Goal: Information Seeking & Learning: Check status

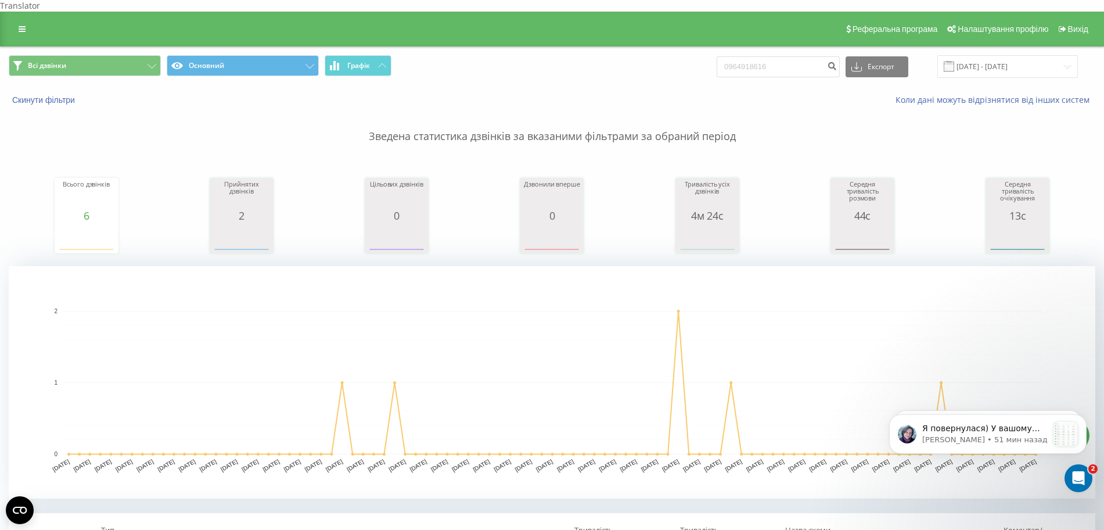
click at [56, 94] on div "Скинути фільтри" at bounding box center [208, 100] width 414 height 12
click at [55, 95] on button "Скинути фільтри" at bounding box center [45, 100] width 72 height 10
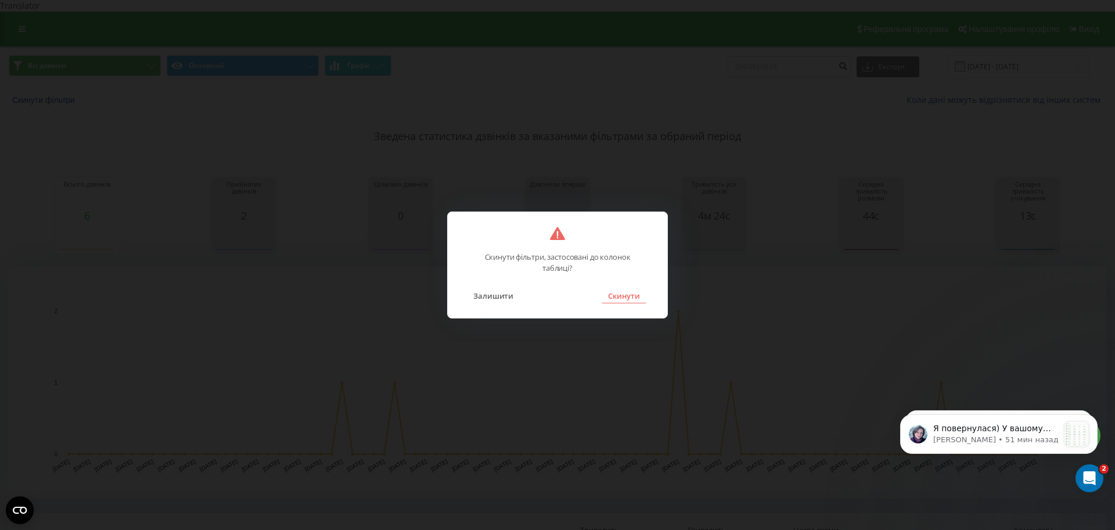
click at [620, 301] on button "Скинути" at bounding box center [624, 295] width 44 height 15
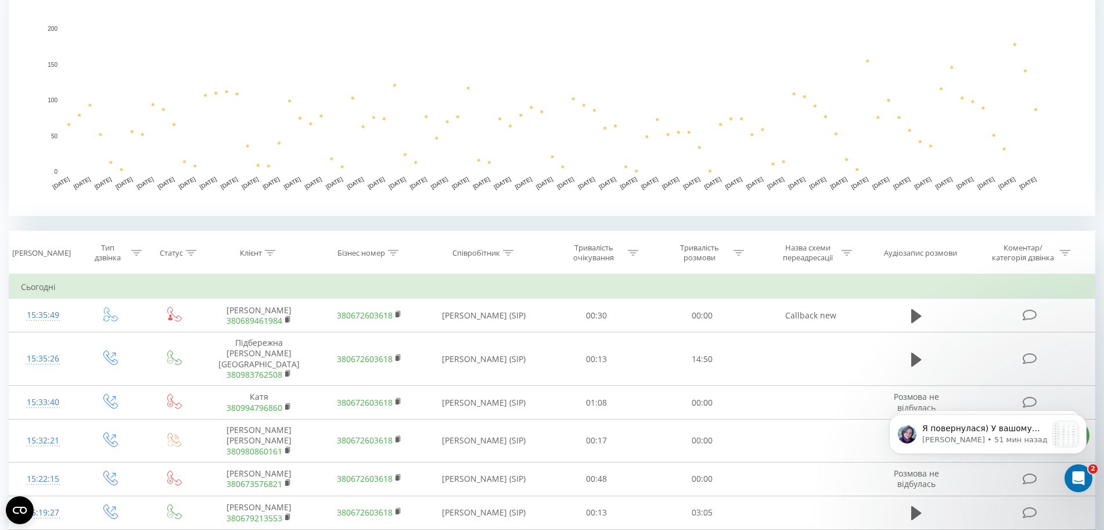
scroll to position [290, 0]
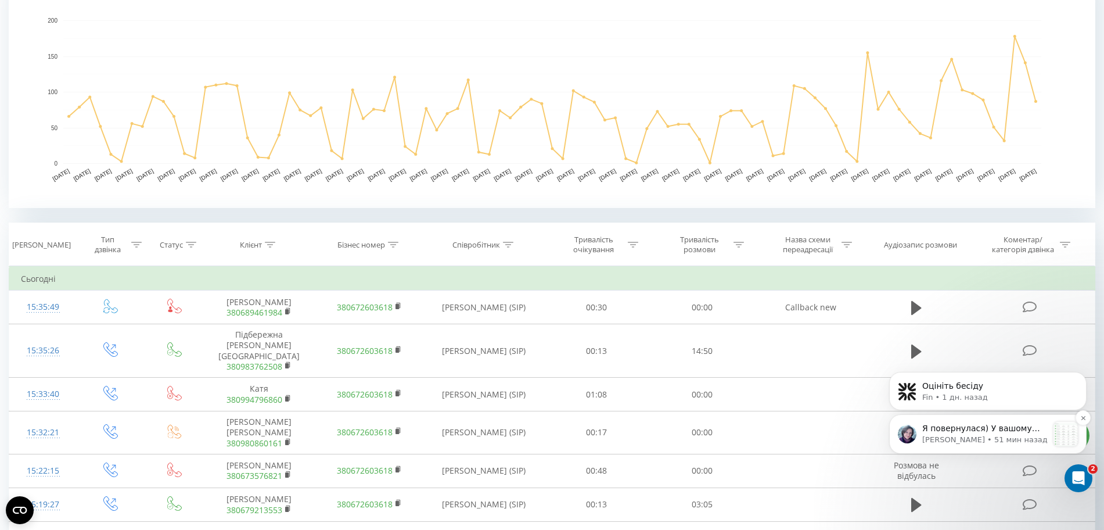
click at [962, 438] on p "Valentyna • 51 мин назад" at bounding box center [984, 439] width 125 height 10
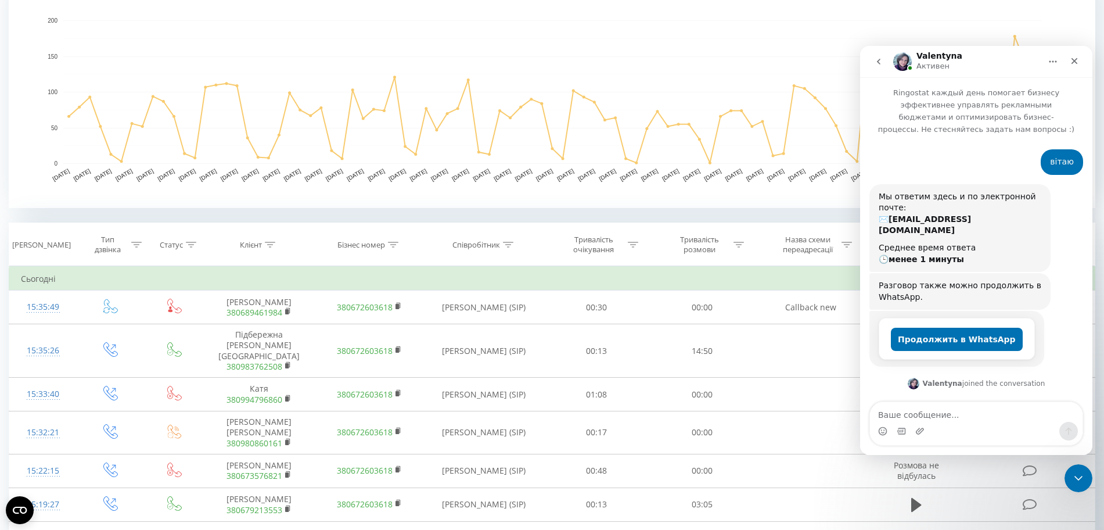
scroll to position [2, 0]
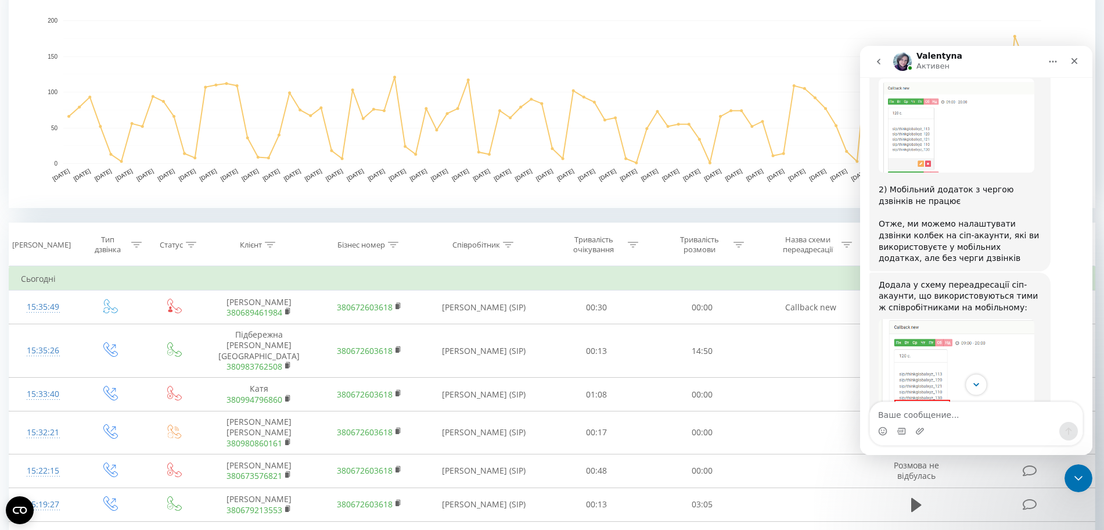
click at [975, 389] on icon "Scroll to bottom" at bounding box center [976, 384] width 10 height 10
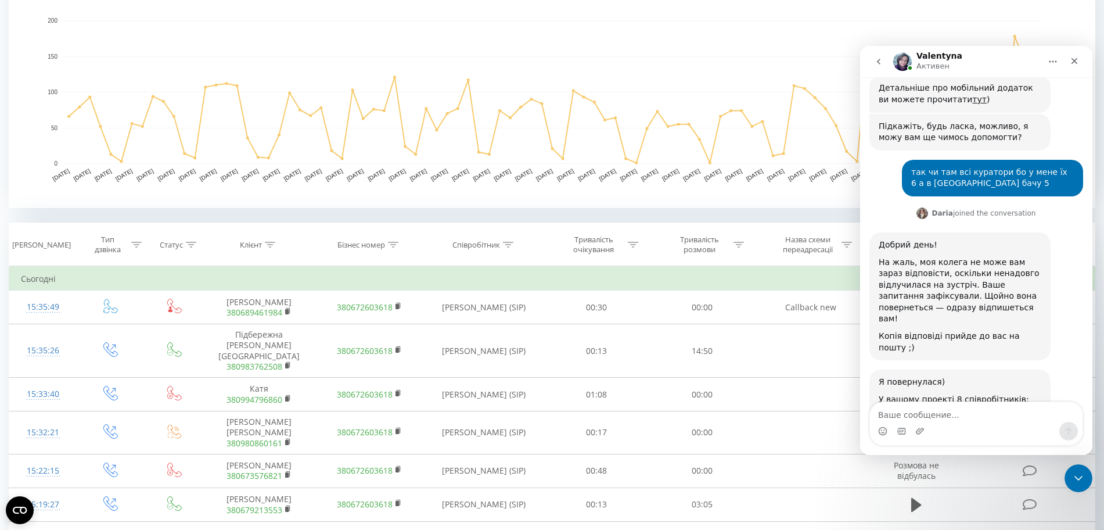
scroll to position [2598, 0]
click at [901, 410] on img "Valentyna говорит…" at bounding box center [957, 458] width 156 height 96
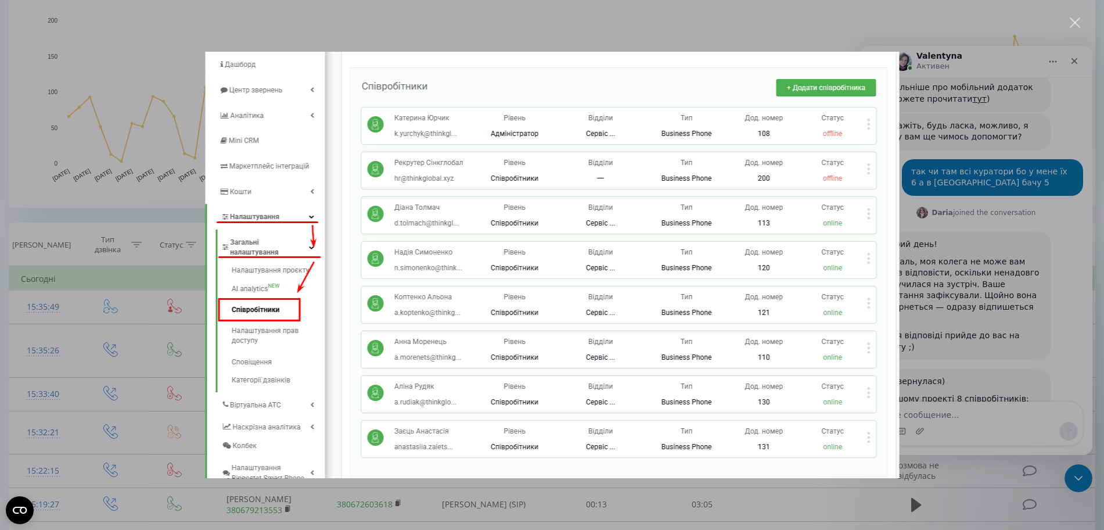
click at [961, 423] on div "Мессенджер Intercom" at bounding box center [552, 265] width 1104 height 530
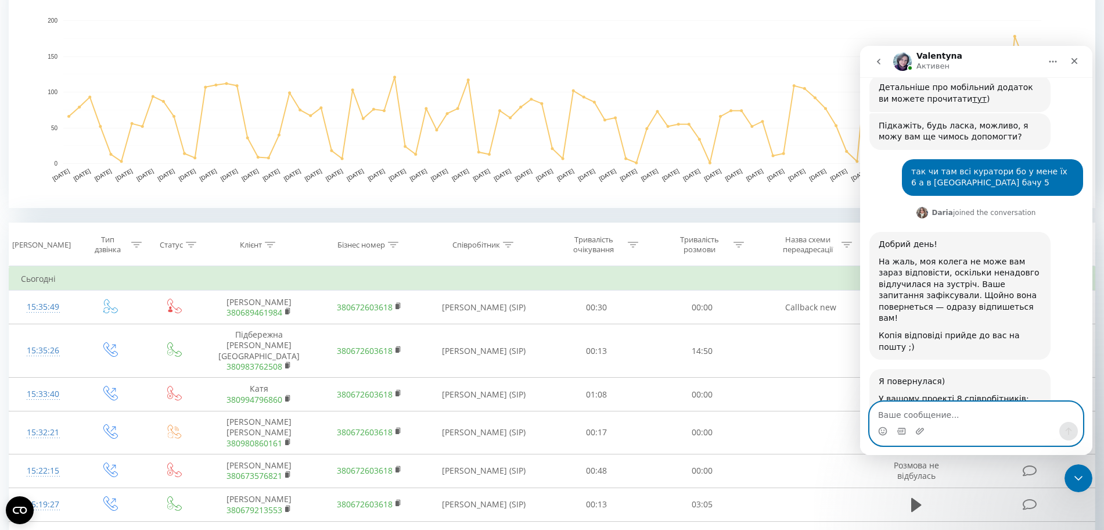
click at [950, 414] on textarea "Ваше сообщение..." at bounding box center [976, 412] width 213 height 20
type textarea "всі ці менеджери"
paste textarea "Ваше сообщение..."
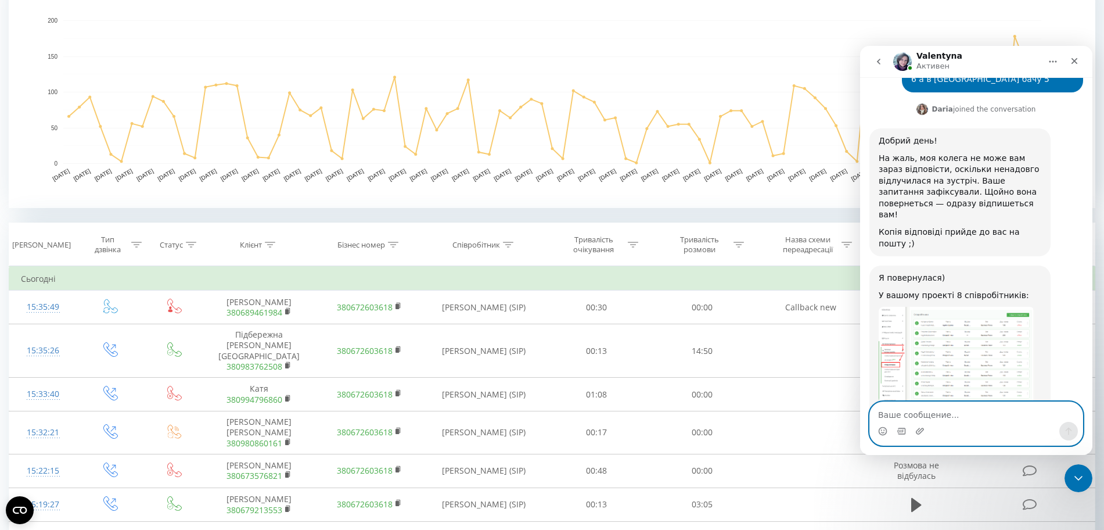
scroll to position [2728, 0]
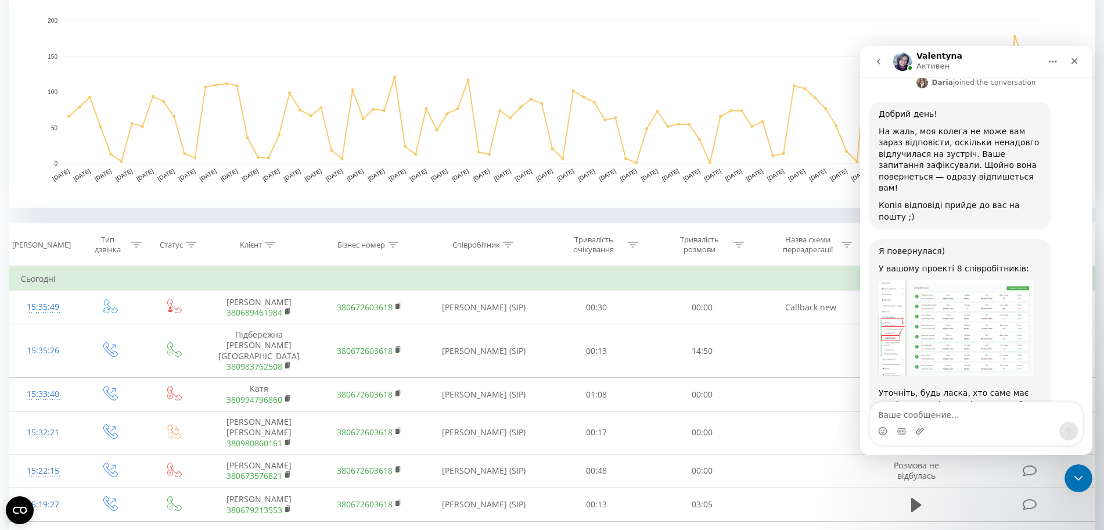
click at [882, 64] on icon "go back" at bounding box center [878, 61] width 9 height 9
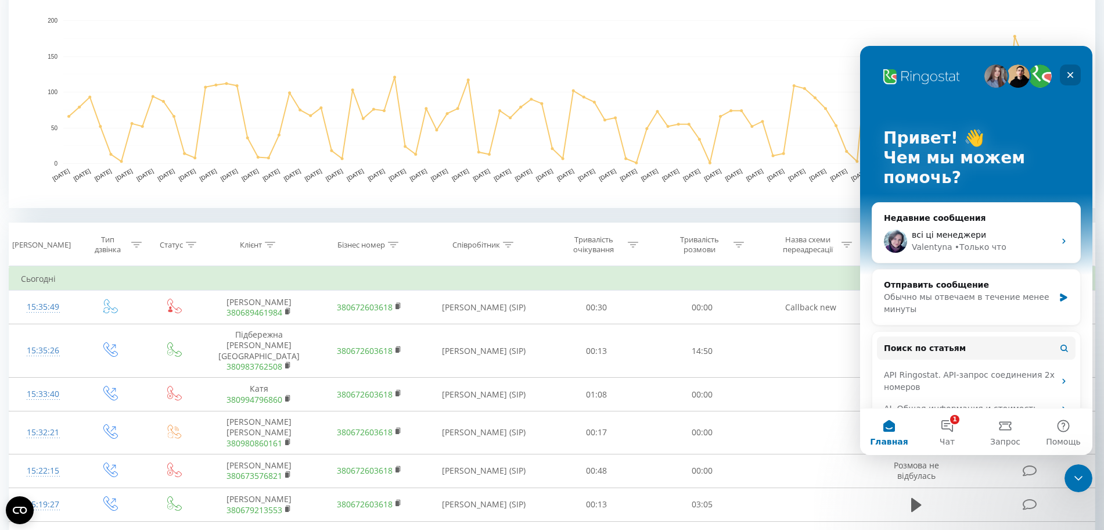
click at [1065, 71] on div "Закрыть" at bounding box center [1070, 74] width 21 height 21
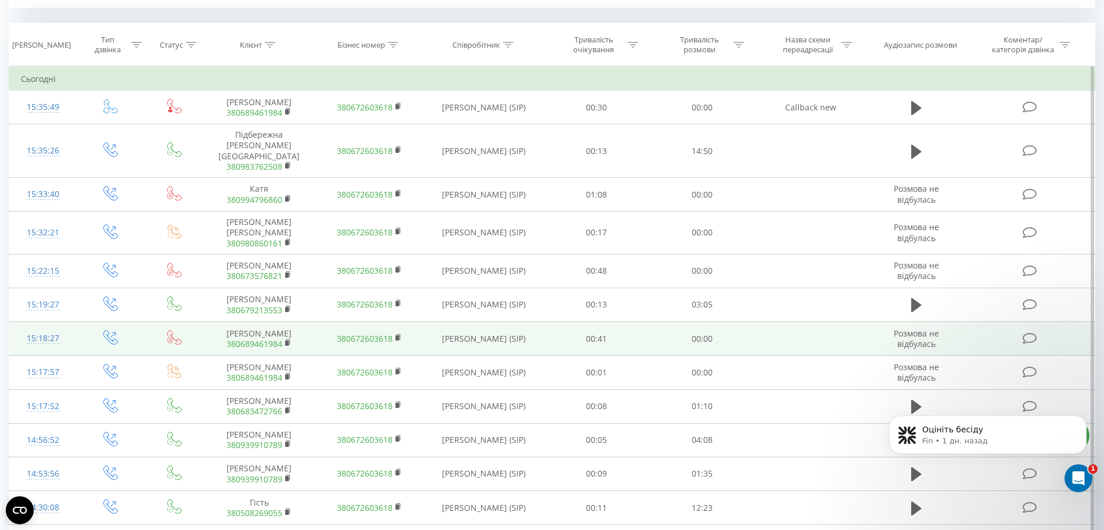
scroll to position [127, 0]
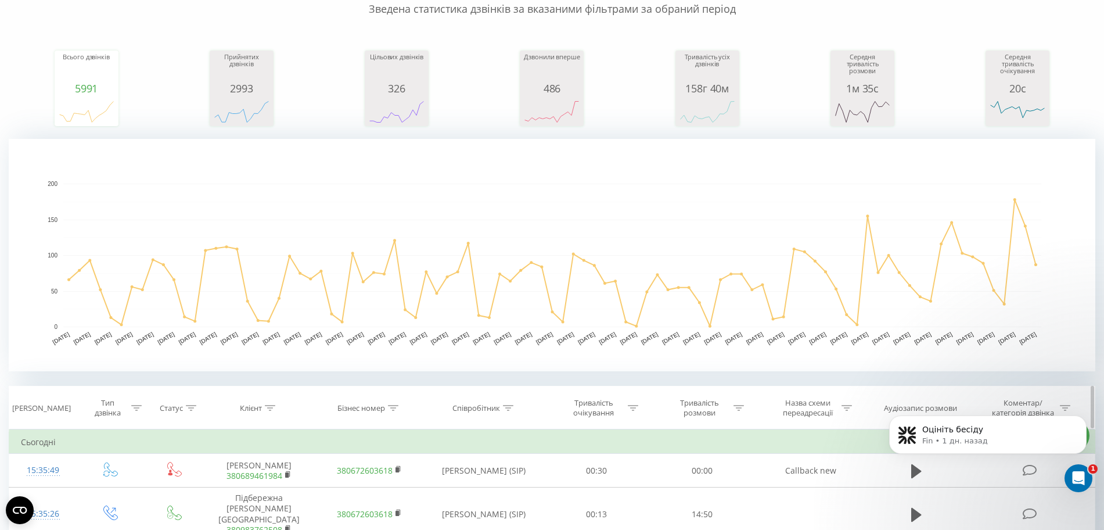
click at [138, 403] on div at bounding box center [136, 408] width 10 height 10
click at [99, 487] on div "6 results available. Use Up and Down to choose options, press Enter to select t…" at bounding box center [111, 492] width 102 height 22
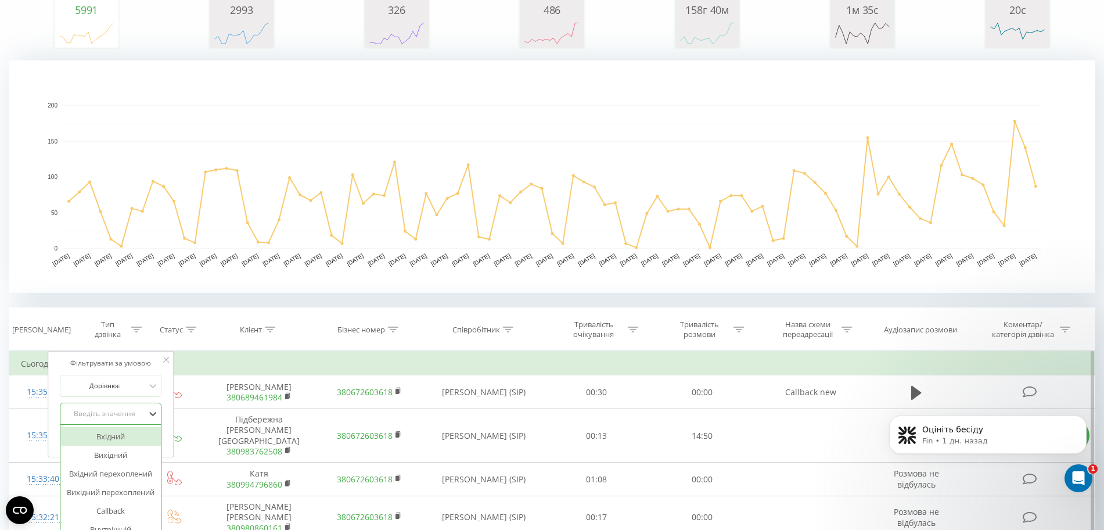
click at [116, 427] on div "Вхідний" at bounding box center [110, 436] width 101 height 19
click at [145, 428] on span "OK" at bounding box center [135, 437] width 33 height 18
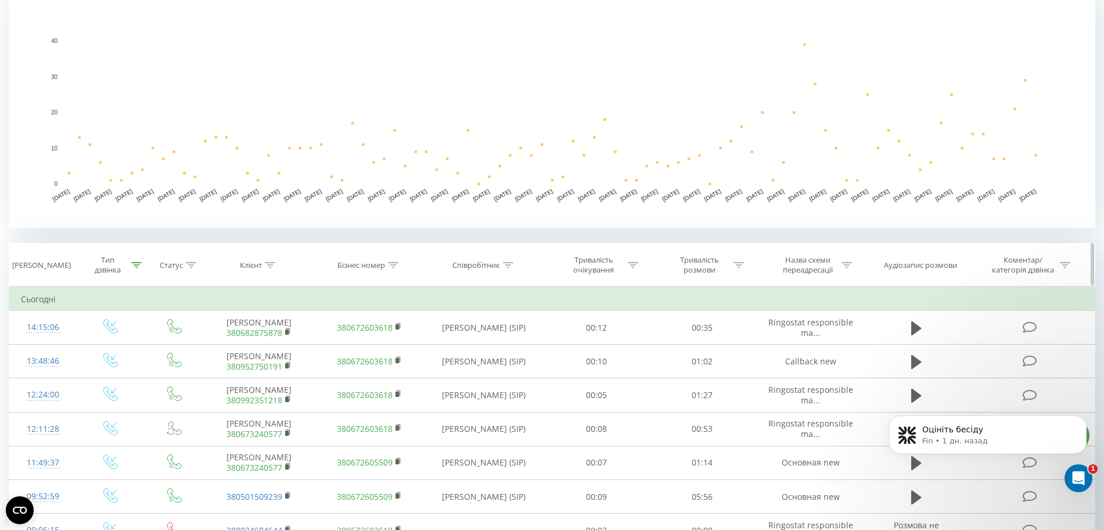
scroll to position [278, 0]
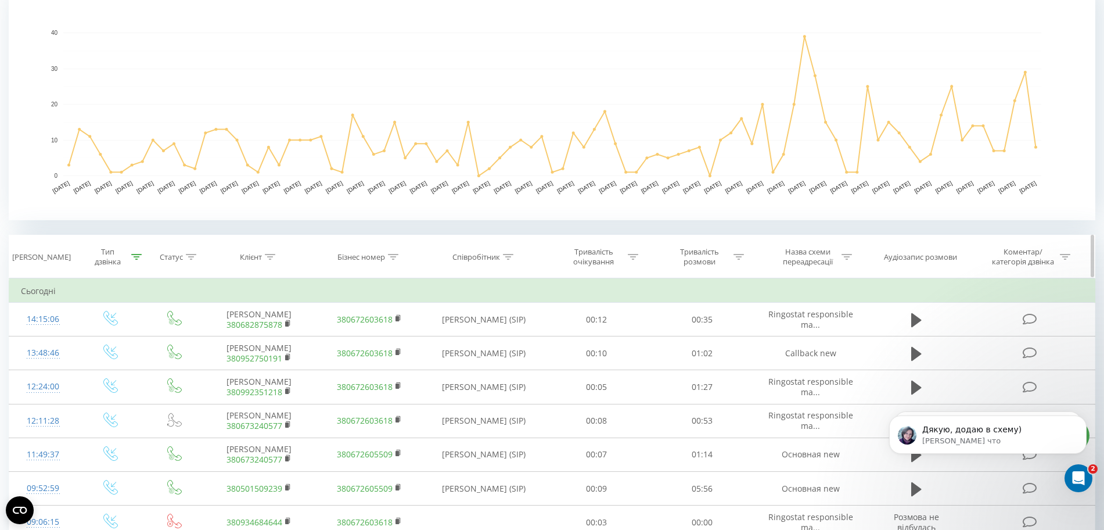
click at [737, 254] on icon at bounding box center [739, 257] width 10 height 6
click at [685, 330] on input "text" at bounding box center [703, 340] width 102 height 20
type input "00:00"
click at [727, 356] on span "OK" at bounding box center [727, 363] width 33 height 18
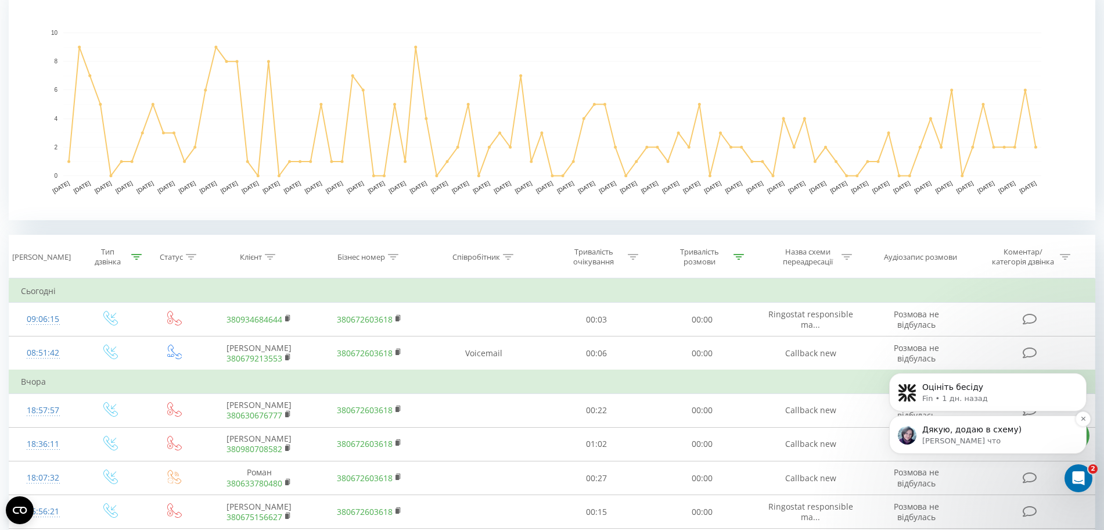
click at [1028, 447] on div "Дякую, додаю в схему) Valentyna • Только что" at bounding box center [987, 434] width 197 height 38
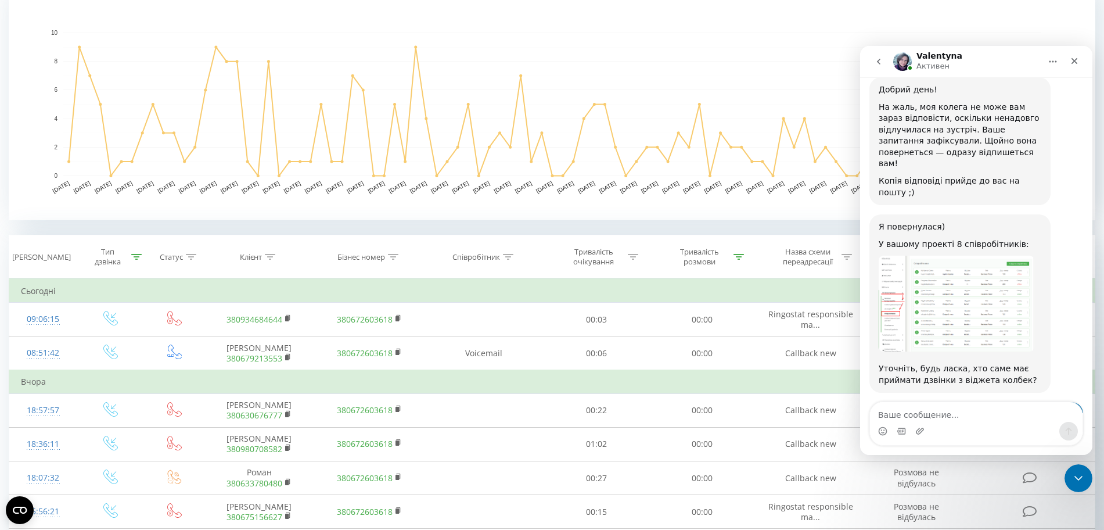
scroll to position [2781, 0]
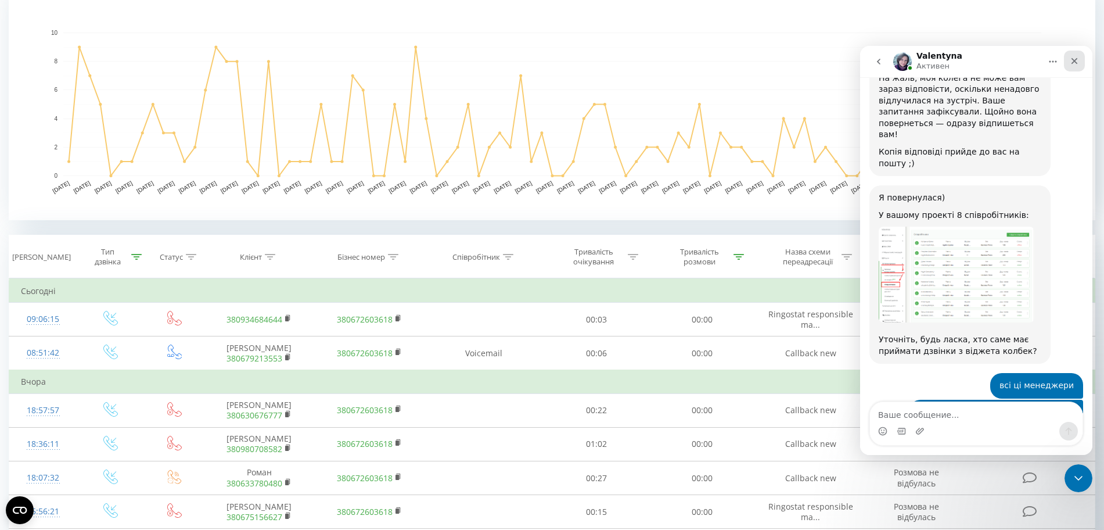
click at [1076, 62] on icon "Закрыть" at bounding box center [1075, 61] width 6 height 6
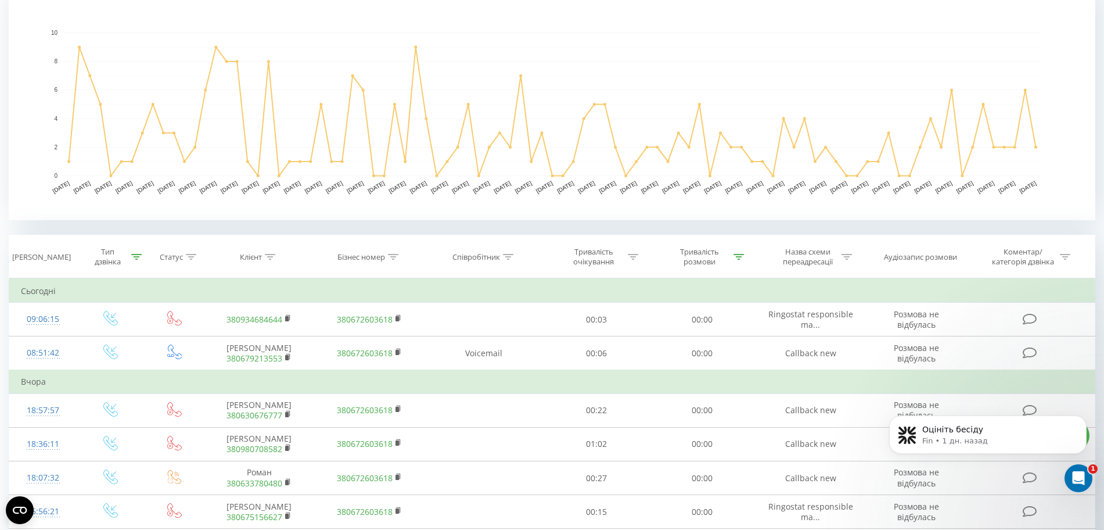
scroll to position [0, 0]
click at [1071, 486] on div "Открыть службу сообщений Intercom" at bounding box center [1077, 476] width 38 height 38
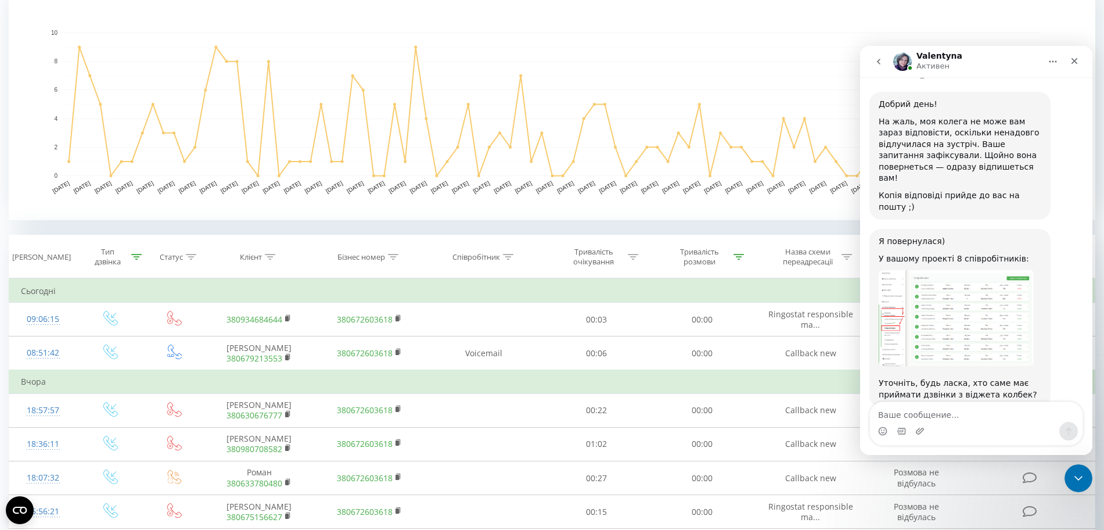
scroll to position [2762, 0]
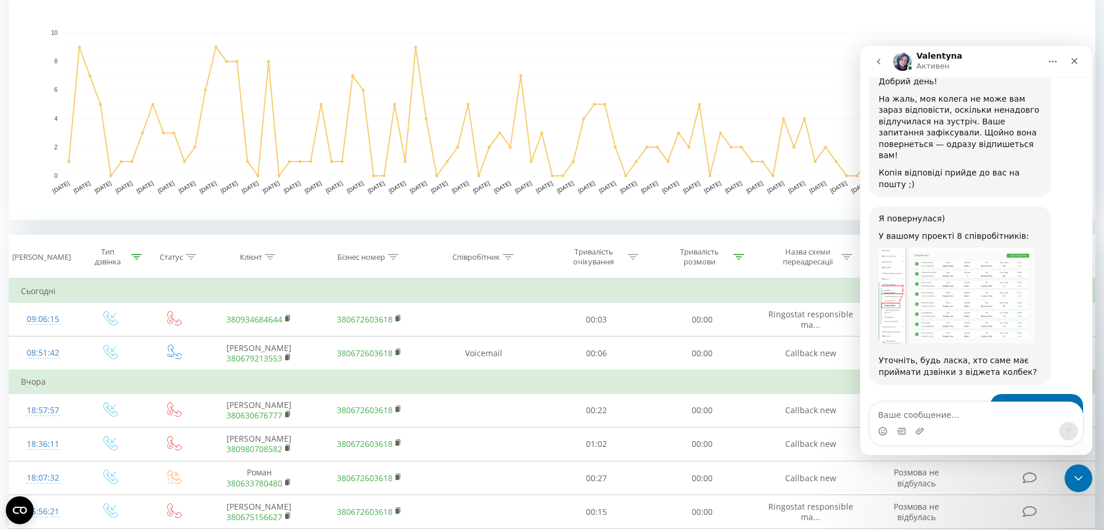
click at [967, 428] on img "Катерина говорит…" at bounding box center [996, 468] width 156 height 80
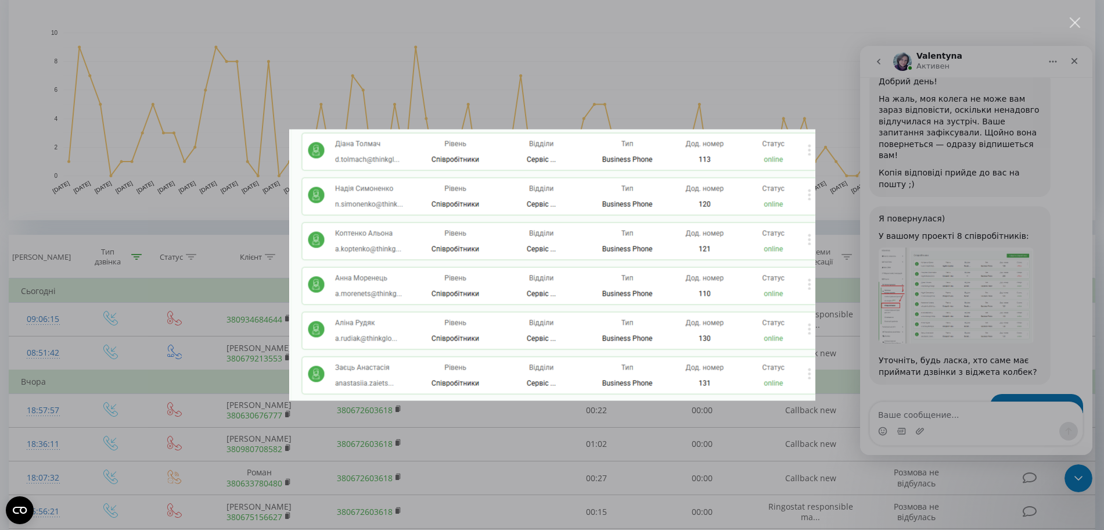
click at [557, 35] on div "Мессенджер Intercom" at bounding box center [552, 265] width 1104 height 530
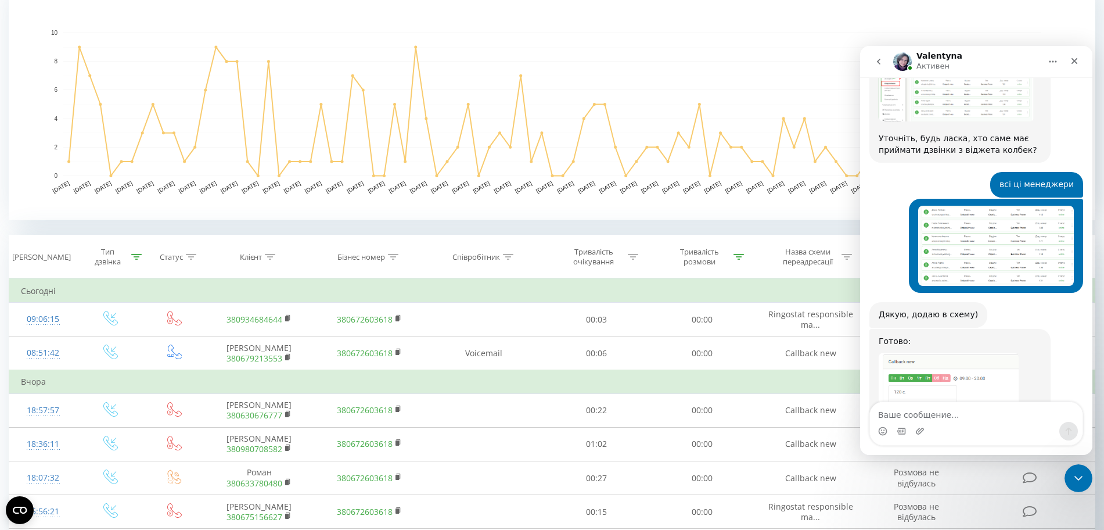
scroll to position [2984, 0]
drag, startPoint x: 1081, startPoint y: 58, endPoint x: 1937, endPoint y: 104, distance: 857.4
click at [1081, 58] on div "Закрыть" at bounding box center [1074, 61] width 21 height 21
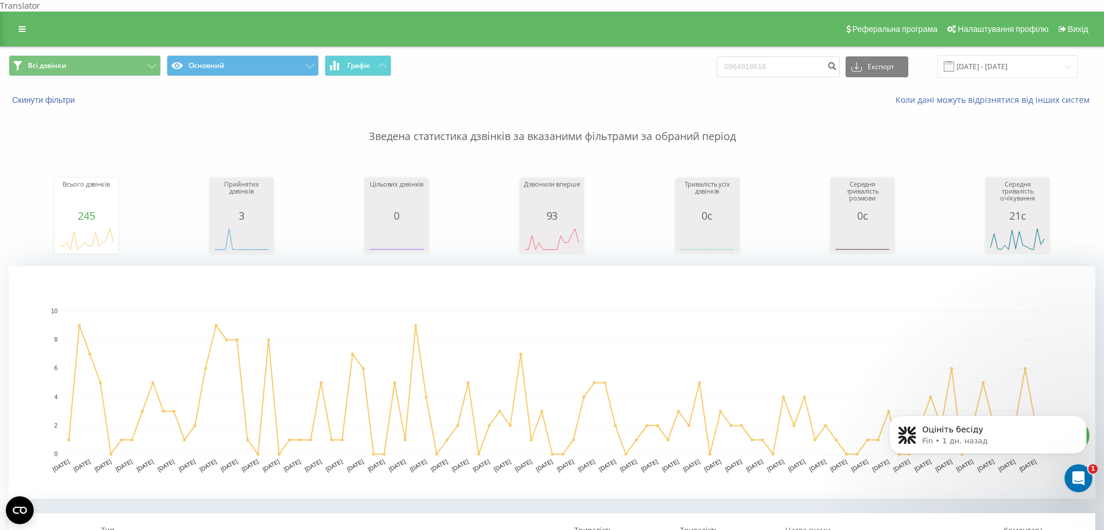
scroll to position [0, 0]
click at [788, 60] on input "0964918616" at bounding box center [778, 66] width 123 height 21
drag, startPoint x: 786, startPoint y: 58, endPoint x: 705, endPoint y: 53, distance: 81.4
click at [705, 55] on div "Всі дзвінки Основний Графік 0964918616 Експорт .csv .xls .xlsx 20.05.2025 - 20.…" at bounding box center [552, 66] width 1087 height 23
type input "0 67 260 55 09"
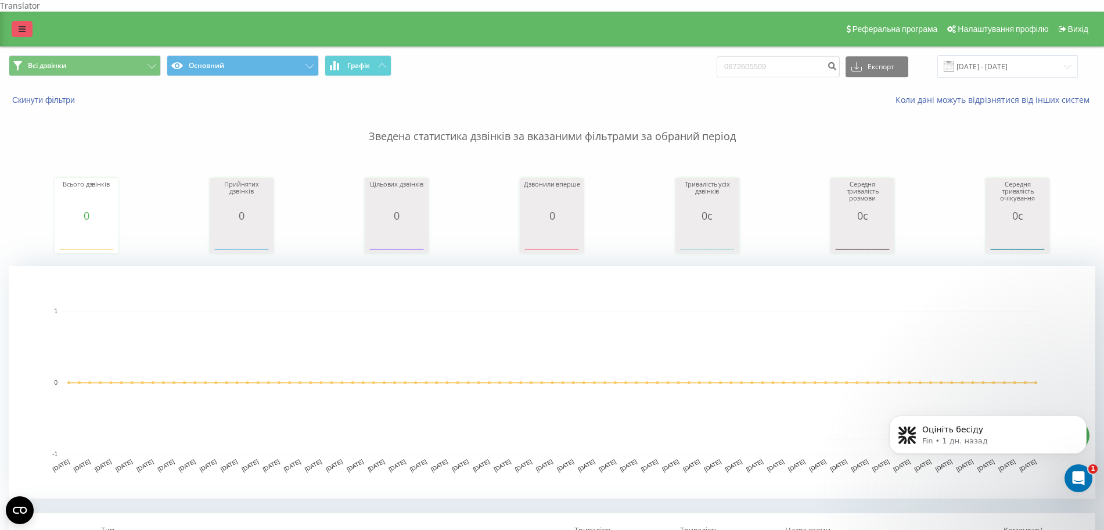
click at [28, 21] on link at bounding box center [22, 29] width 21 height 16
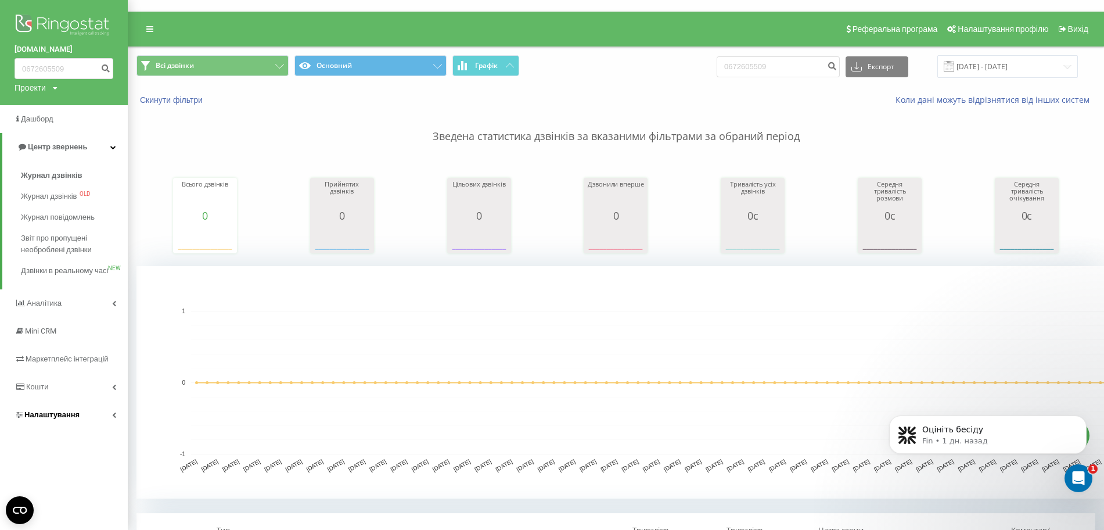
click at [90, 428] on link "Налаштування" at bounding box center [64, 415] width 128 height 28
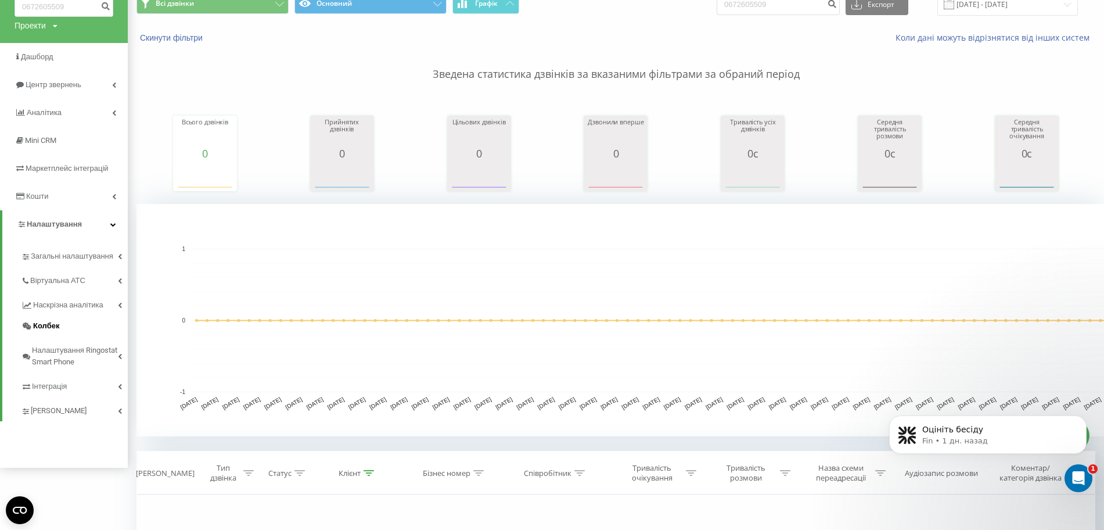
scroll to position [145, 0]
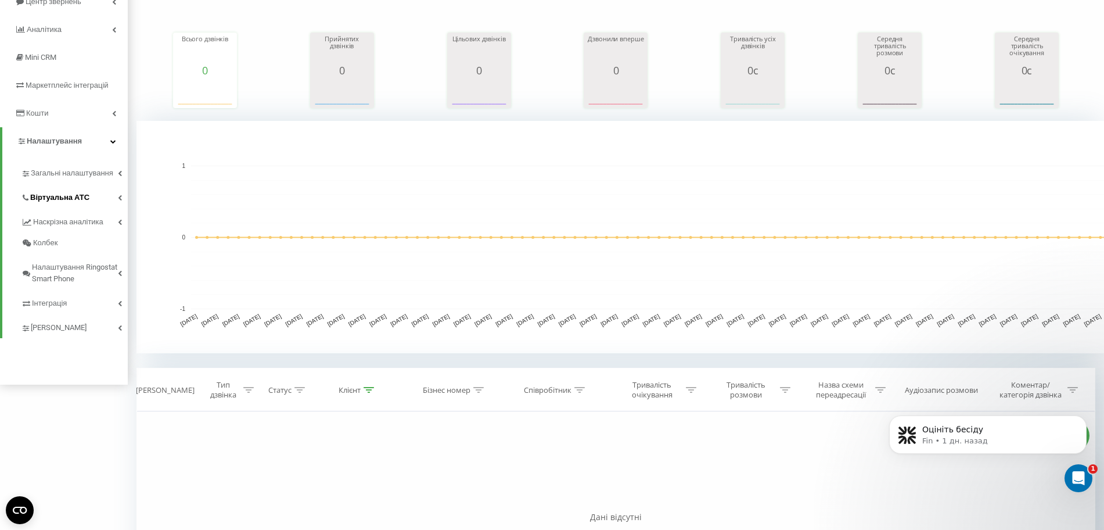
click at [80, 193] on span "Віртуальна АТС" at bounding box center [59, 198] width 59 height 12
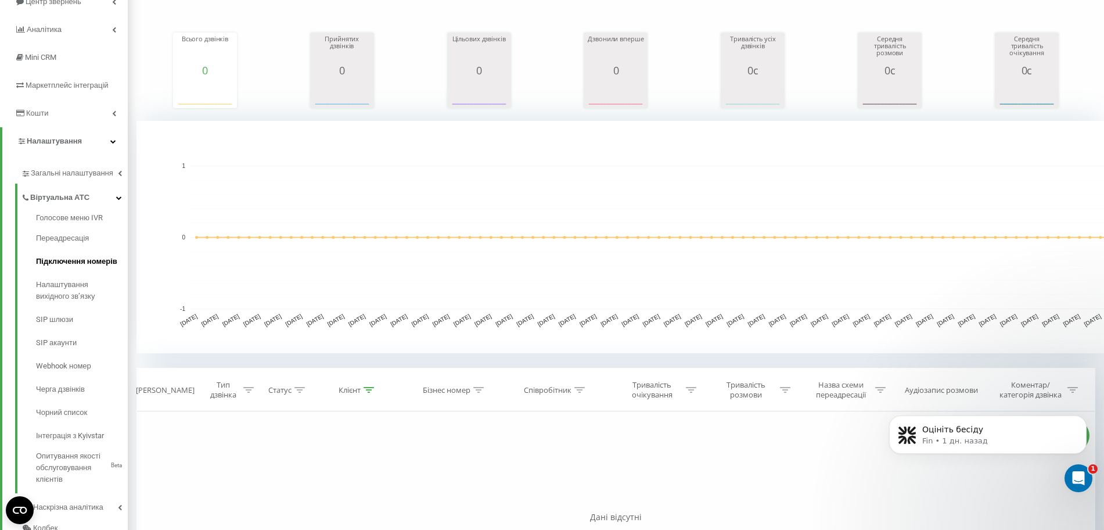
click at [76, 263] on span "Підключення номерів" at bounding box center [76, 262] width 81 height 12
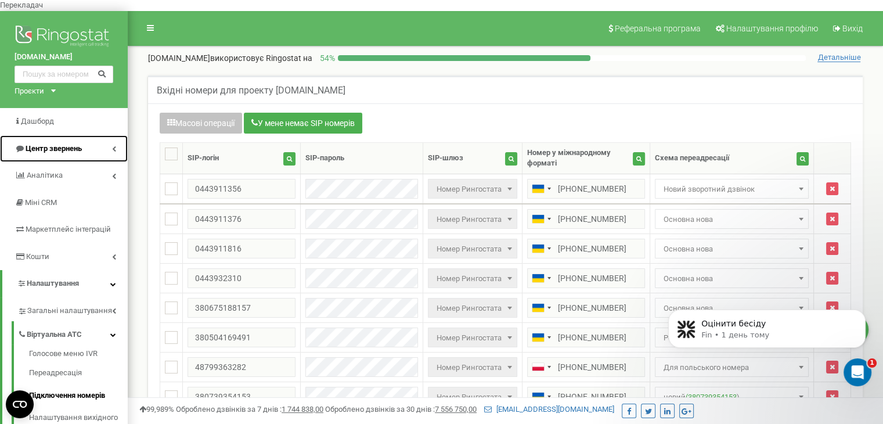
click at [107, 139] on link "Центр звернень" at bounding box center [64, 148] width 128 height 27
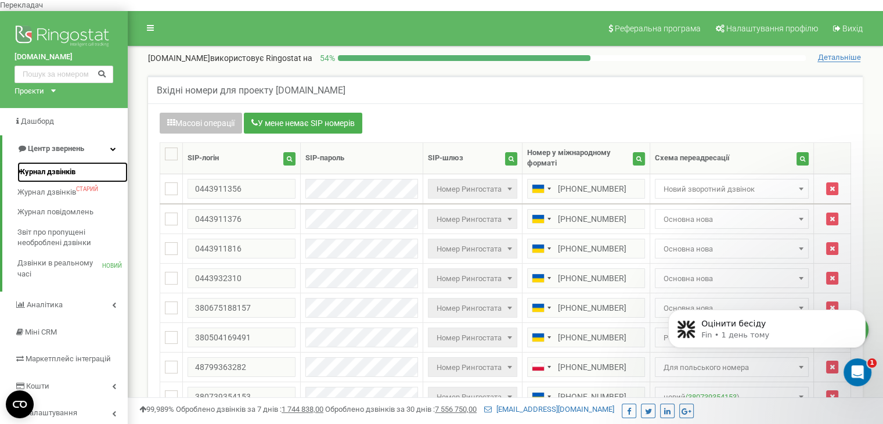
click at [65, 167] on font "Журнал дзвінків" at bounding box center [46, 171] width 58 height 9
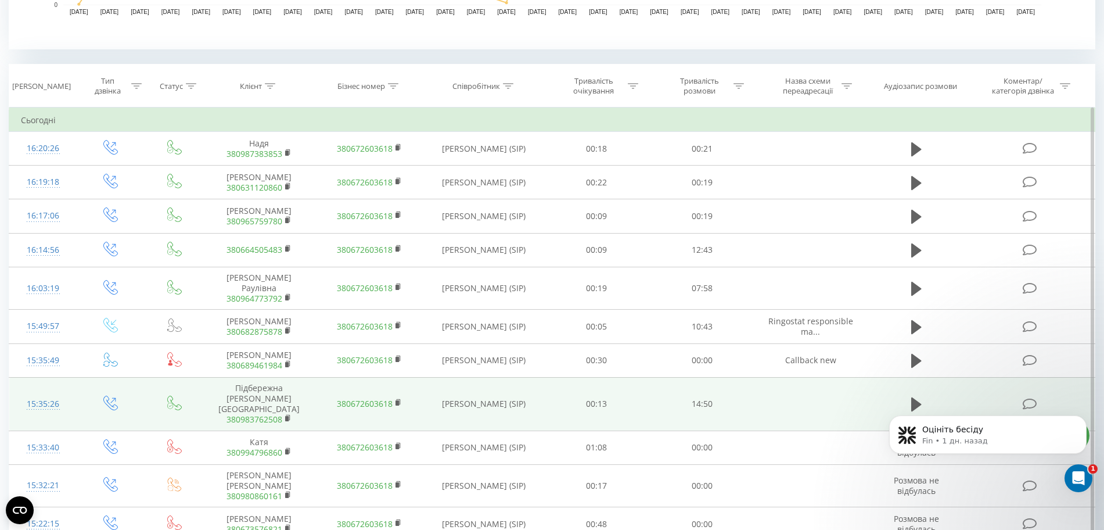
scroll to position [436, 0]
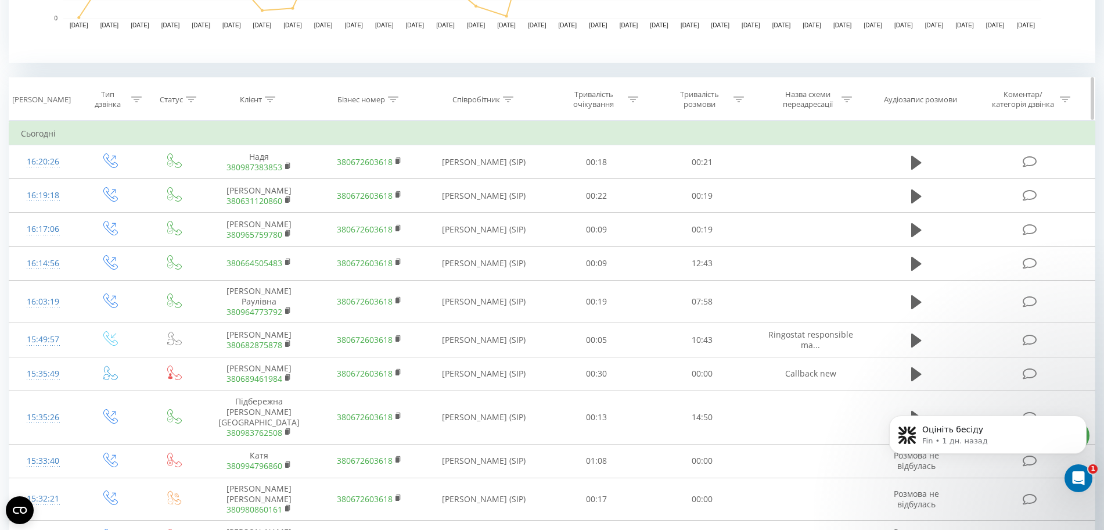
click at [137, 95] on div at bounding box center [136, 100] width 10 height 10
click at [96, 179] on div "Введіть значення" at bounding box center [104, 183] width 82 height 9
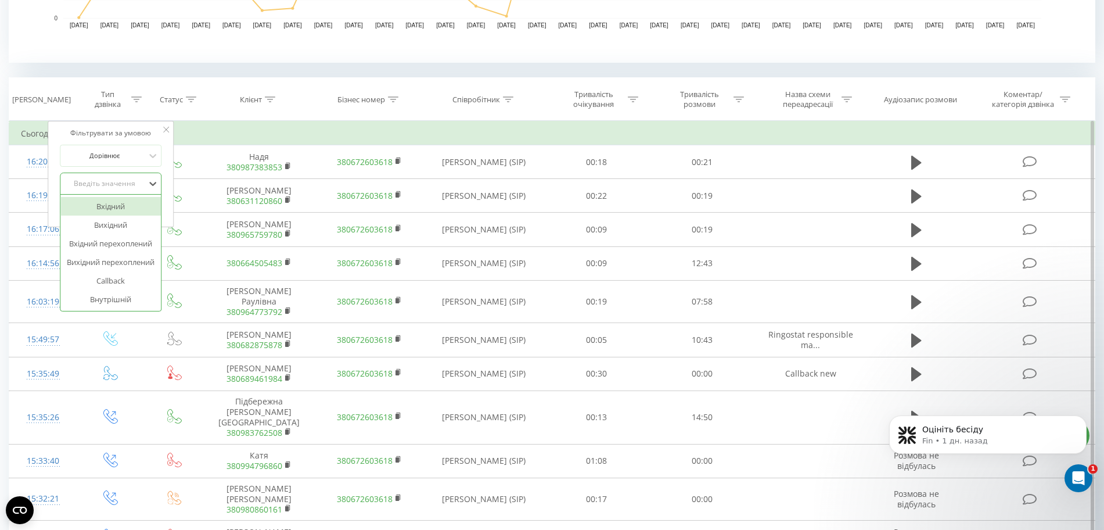
click at [102, 197] on div "Вхідний" at bounding box center [110, 206] width 101 height 19
click at [152, 200] on button "OK" at bounding box center [135, 207] width 49 height 15
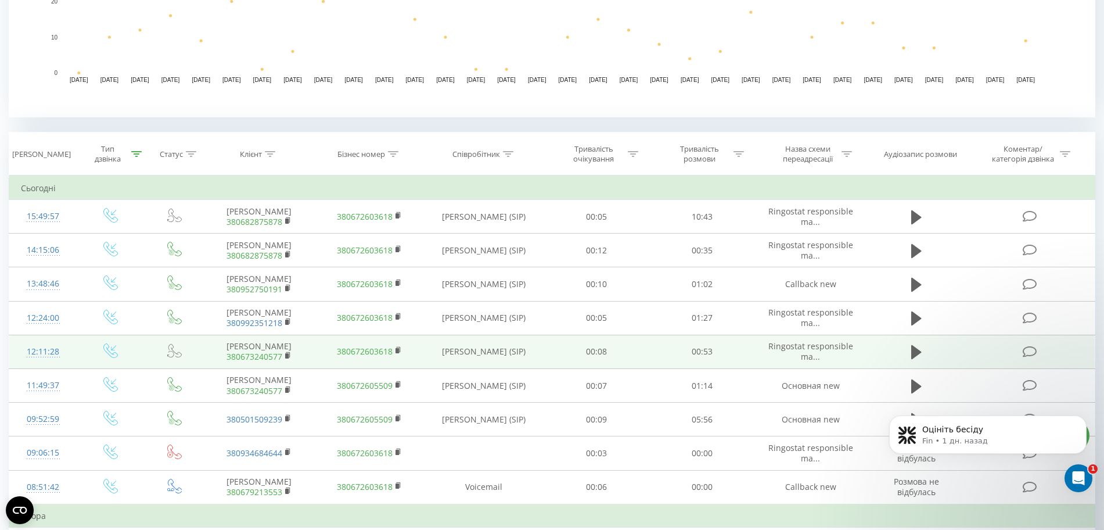
scroll to position [380, 0]
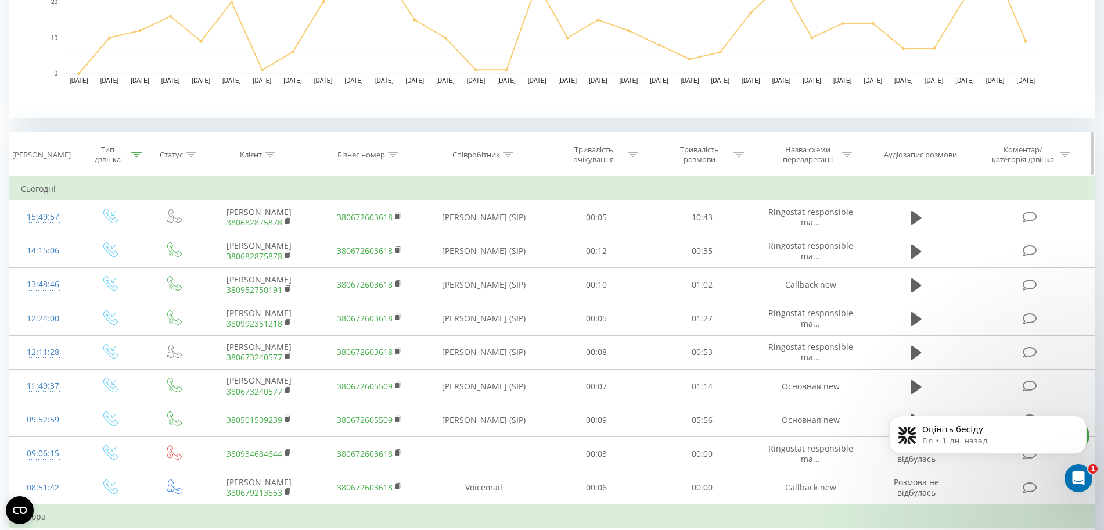
click at [740, 152] on icon at bounding box center [739, 155] width 10 height 6
click at [716, 228] on input "text" at bounding box center [703, 238] width 102 height 20
type input "00:00"
click at [728, 253] on span "OK" at bounding box center [727, 261] width 33 height 18
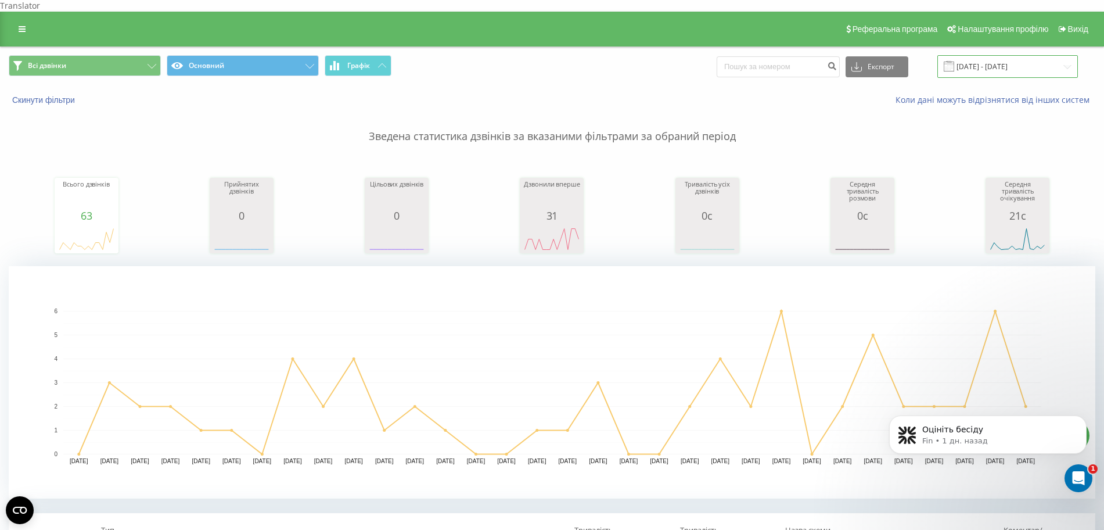
click at [1032, 55] on input "20.07.2025 - 20.08.2025" at bounding box center [1008, 66] width 141 height 23
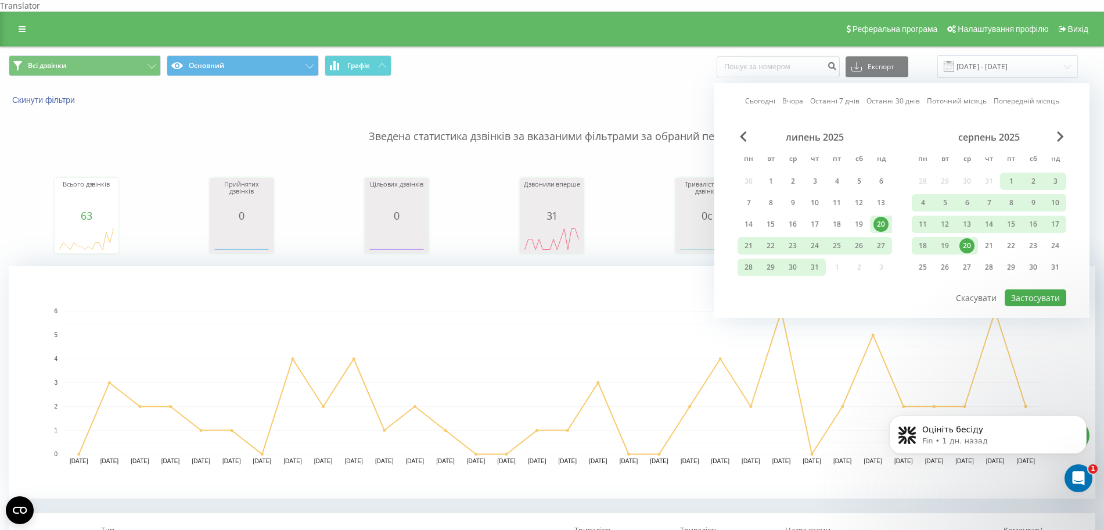
click at [823, 95] on link "Останні 7 днів" at bounding box center [834, 100] width 49 height 11
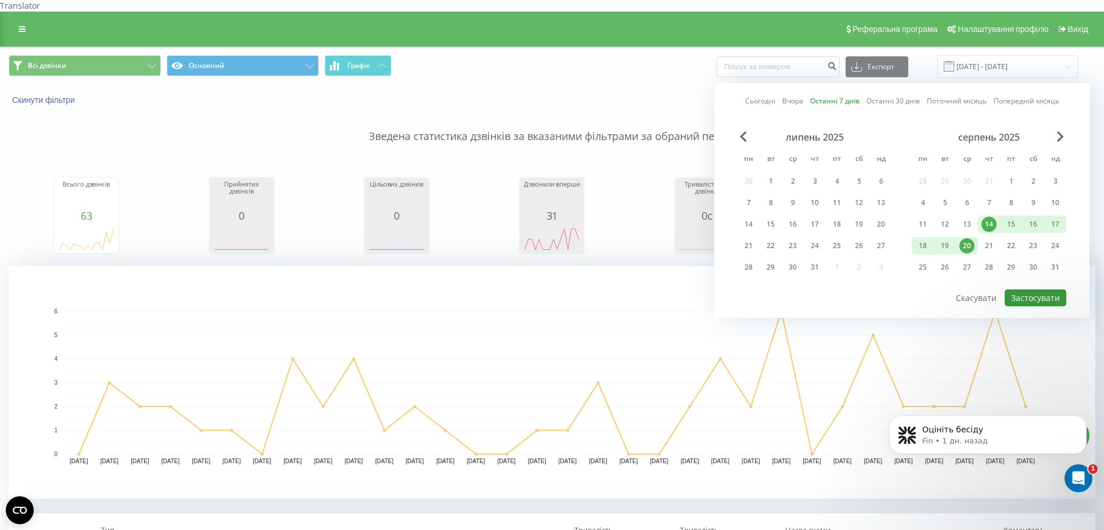
click at [1029, 289] on button "Застосувати" at bounding box center [1036, 297] width 62 height 17
type input "14.08.2025 - 20.08.2025"
